Goal: Task Accomplishment & Management: Manage account settings

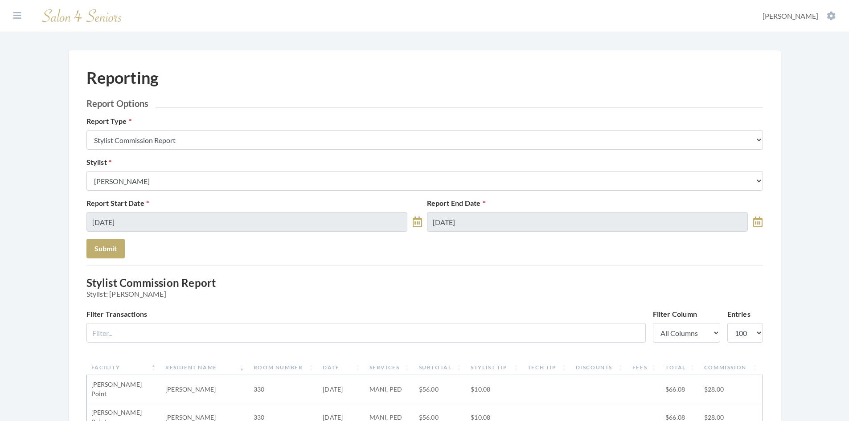
select select "100"
click at [247, 219] on input "07/01/2025" at bounding box center [246, 222] width 321 height 20
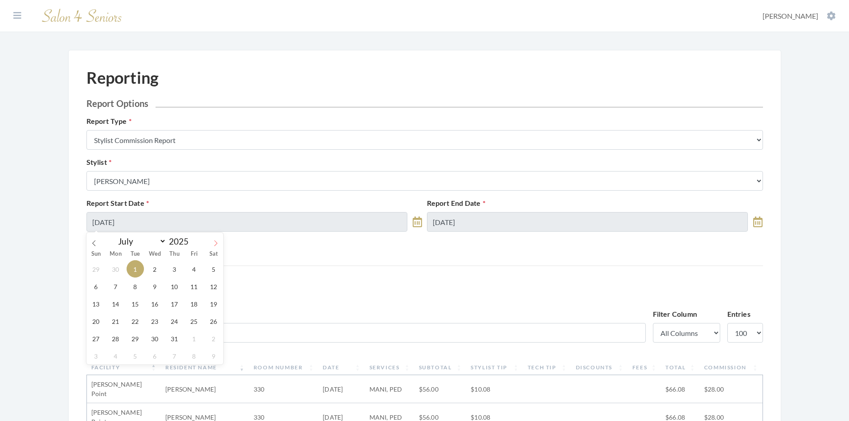
click at [213, 244] on icon at bounding box center [216, 243] width 6 height 6
select select "7"
drag, startPoint x: 138, startPoint y: 341, endPoint x: 141, endPoint y: 334, distance: 7.8
click at [138, 340] on span "26" at bounding box center [135, 338] width 17 height 17
type input "08/26/2025"
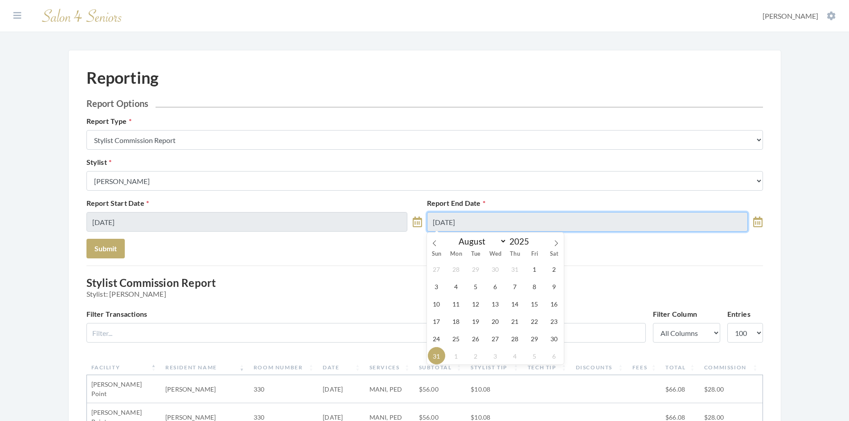
click at [487, 226] on input "08/31/2025" at bounding box center [587, 222] width 321 height 20
drag, startPoint x: 512, startPoint y: 339, endPoint x: 513, endPoint y: 325, distance: 13.8
click at [513, 334] on span "28" at bounding box center [514, 338] width 17 height 17
type input "08/28/2025"
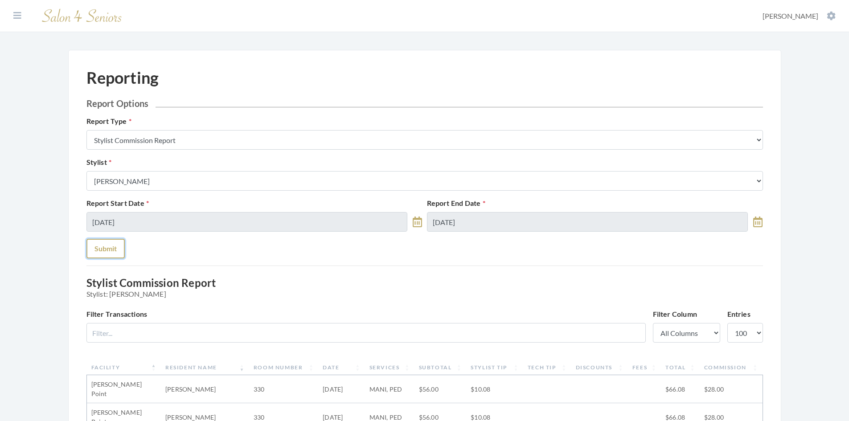
click at [107, 252] on button "Submit" at bounding box center [105, 249] width 38 height 20
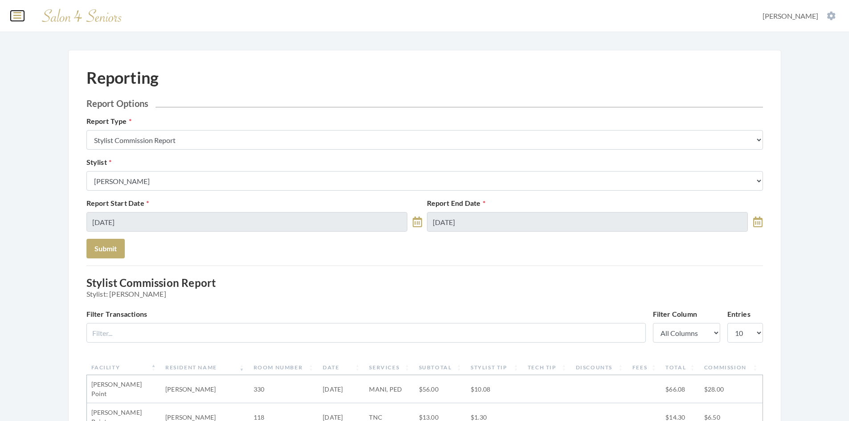
click at [18, 17] on icon at bounding box center [17, 15] width 8 height 9
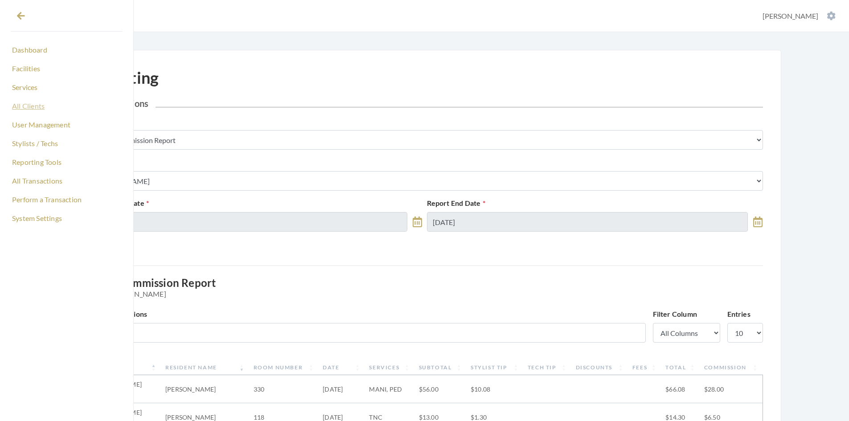
click at [38, 105] on link "All Clients" at bounding box center [67, 106] width 112 height 15
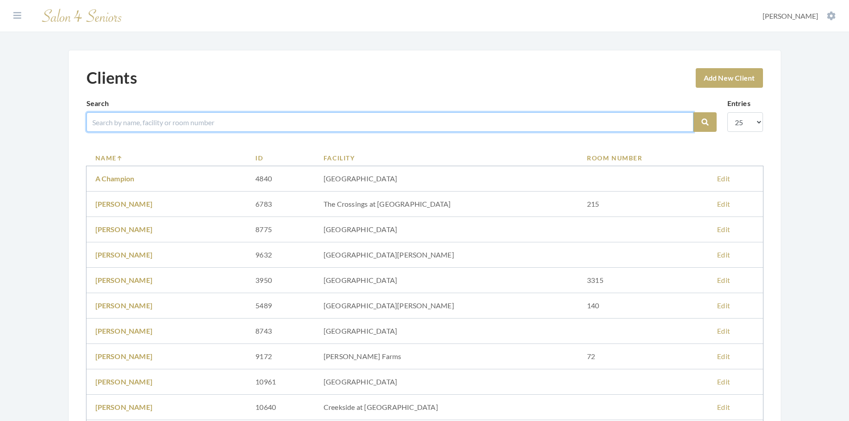
click at [137, 120] on input "search" at bounding box center [389, 122] width 607 height 20
type input "boone"
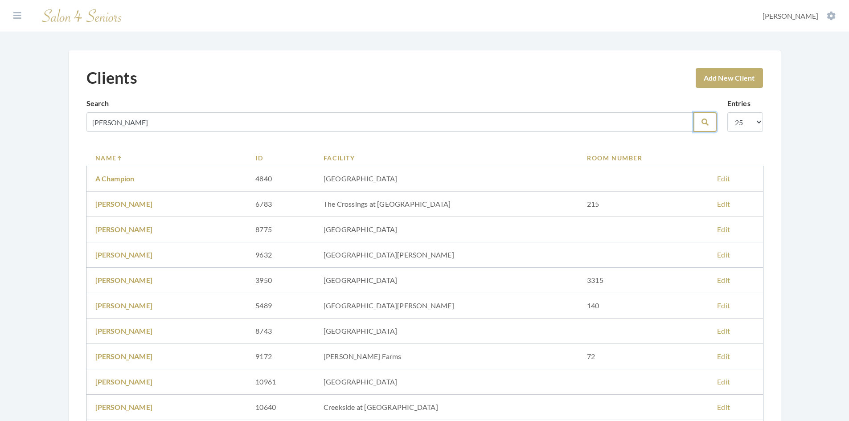
click at [705, 123] on icon "submit" at bounding box center [705, 122] width 7 height 7
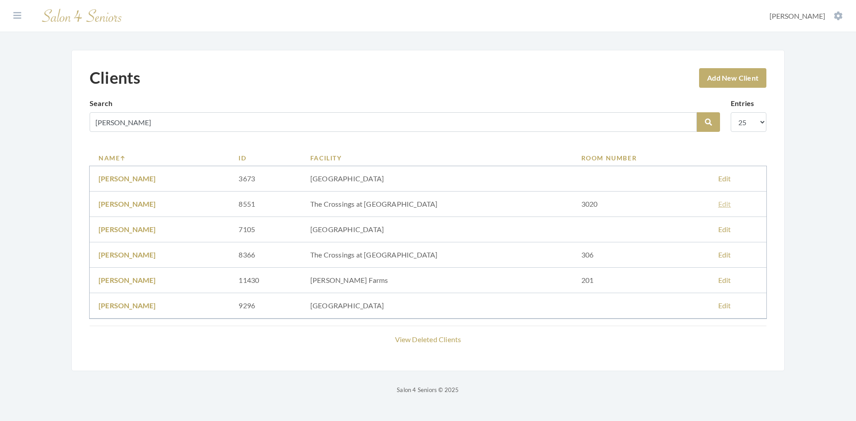
click at [720, 204] on link "Edit" at bounding box center [724, 204] width 13 height 8
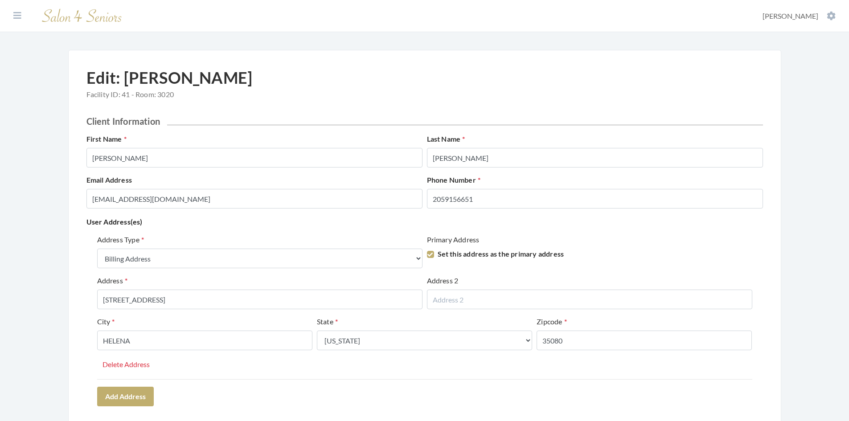
select select "billing"
select select "al"
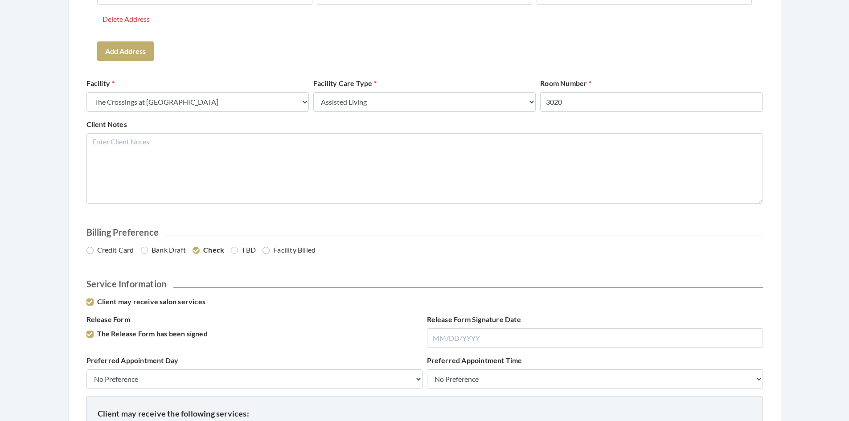
scroll to position [357, 0]
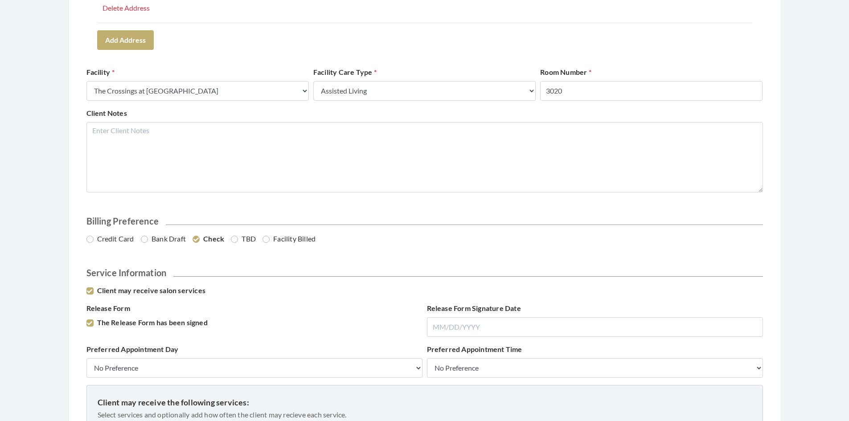
click at [89, 239] on label "Credit Card" at bounding box center [110, 239] width 48 height 11
radio input "true"
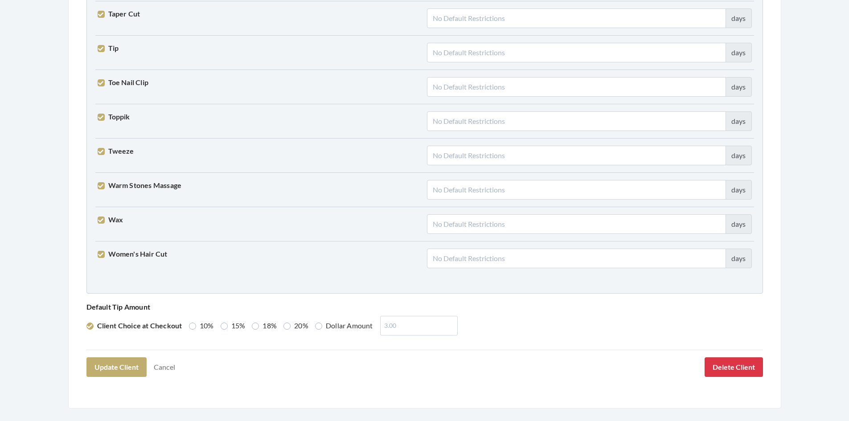
scroll to position [2196, 0]
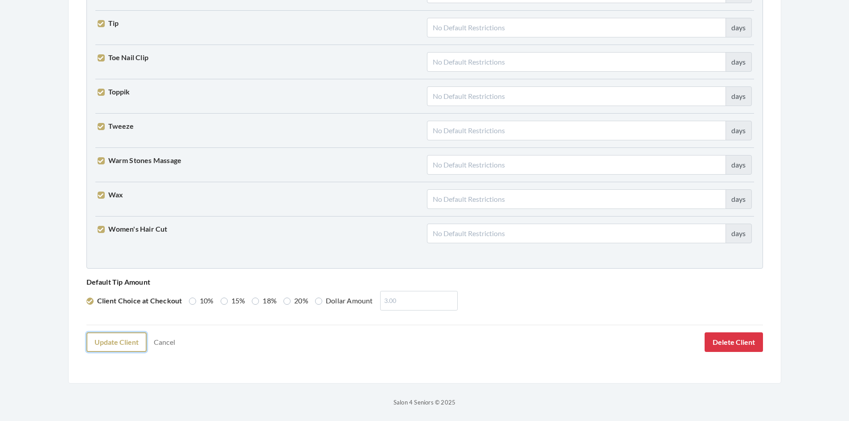
click at [108, 344] on button "Update Client" at bounding box center [116, 343] width 60 height 20
